Goal: Browse casually

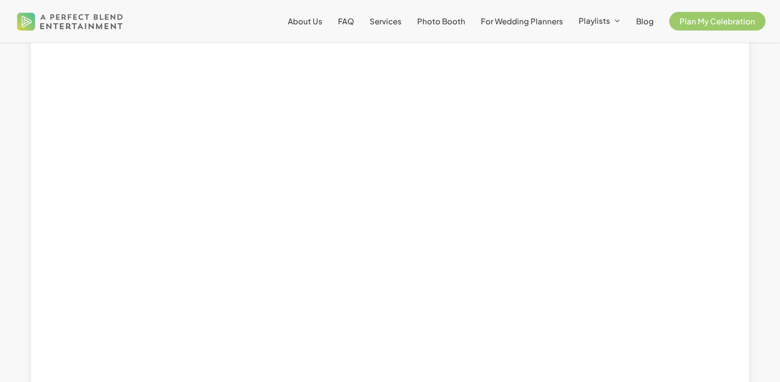
scroll to position [509, 0]
click at [760, 272] on div at bounding box center [390, 24] width 744 height 898
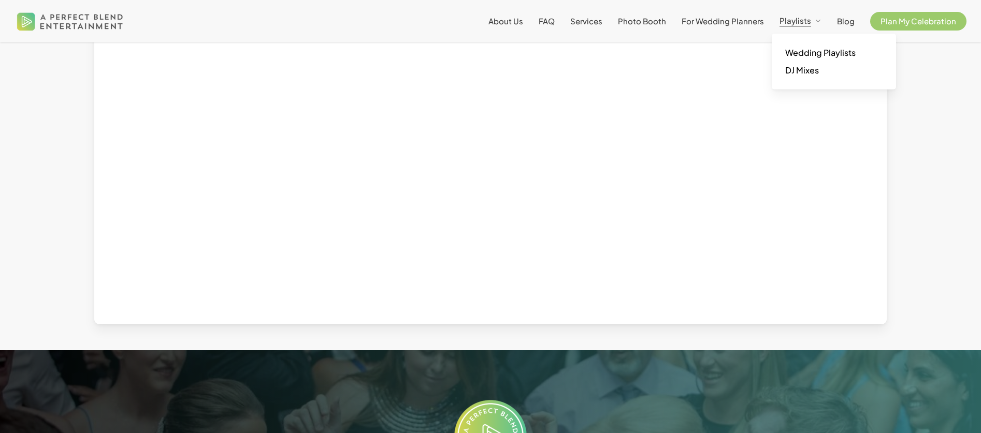
scroll to position [372, 0]
